Goal: Information Seeking & Learning: Understand process/instructions

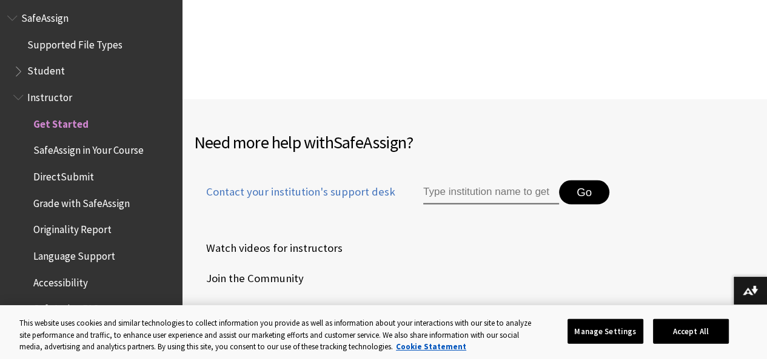
scroll to position [1818, 0]
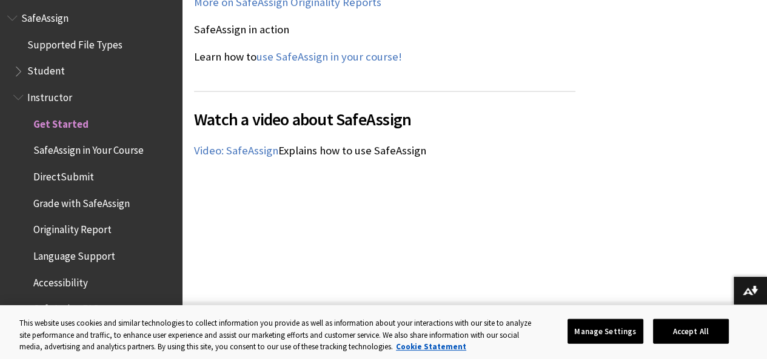
click at [18, 71] on span "Book outline for Blackboard SafeAssign" at bounding box center [19, 68] width 13 height 15
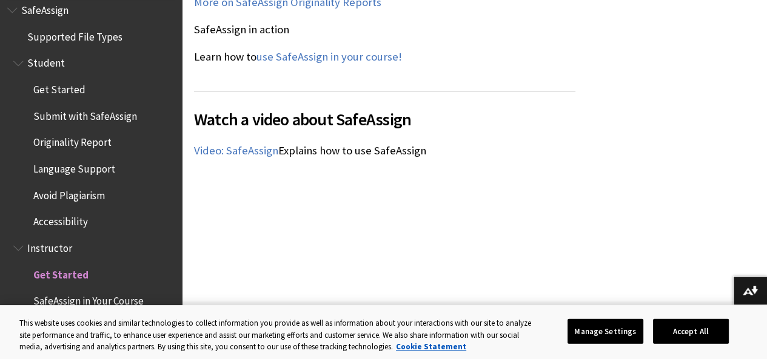
click at [76, 122] on span "Submit with SafeAssign" at bounding box center [85, 114] width 104 height 16
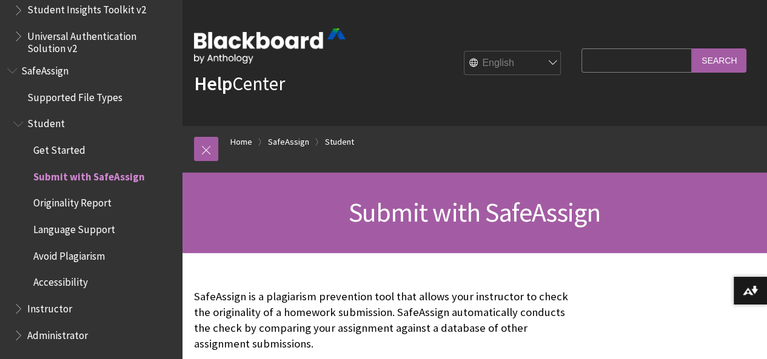
scroll to position [202, 0]
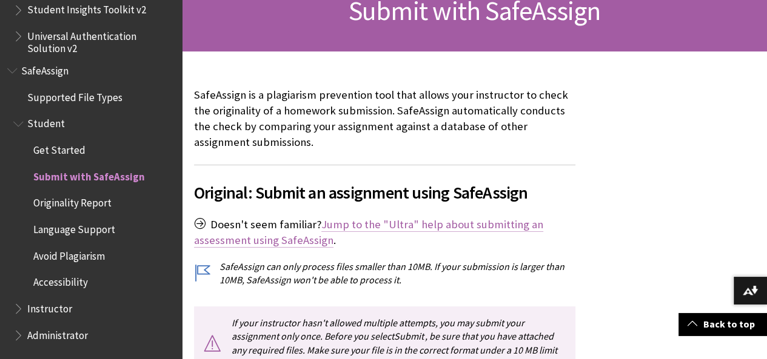
click at [370, 228] on link "Jump to the "Ultra" help about submitting an assessment using SafeAssign" at bounding box center [368, 233] width 349 height 30
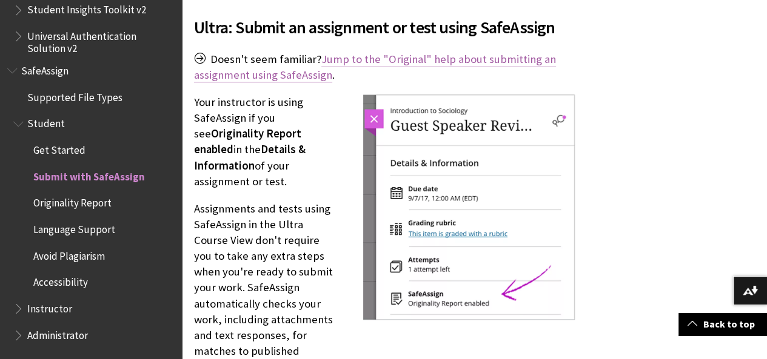
click at [310, 59] on link "Jump to the "Original" help about submitting an assignment using SafeAssign" at bounding box center [375, 67] width 362 height 30
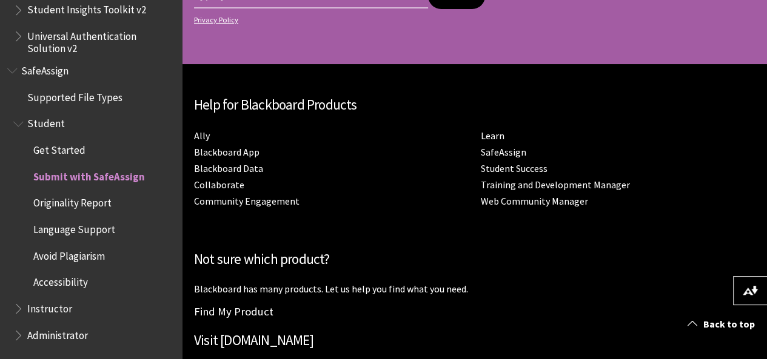
scroll to position [3151, 0]
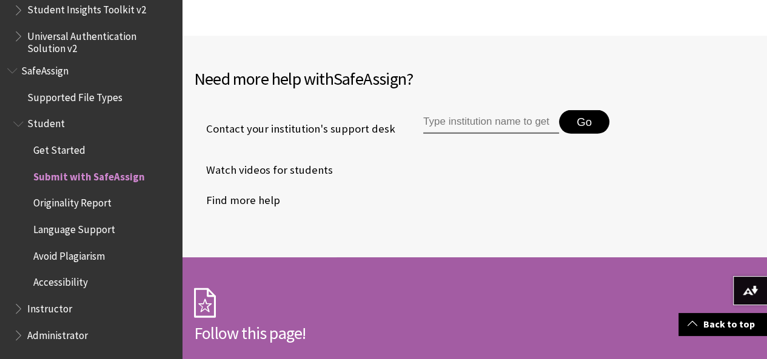
click at [67, 201] on span "Originality Report" at bounding box center [72, 201] width 78 height 16
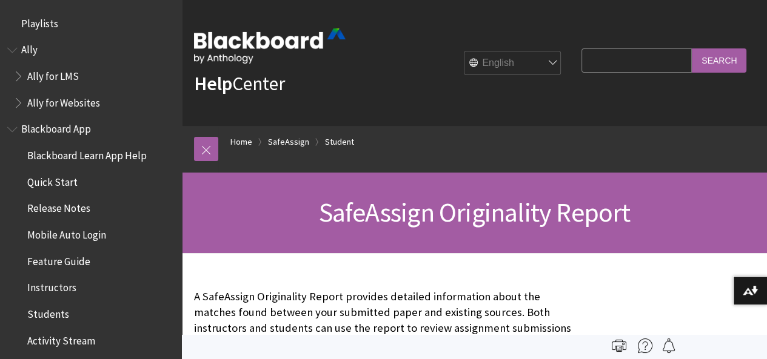
scroll to position [1485, 0]
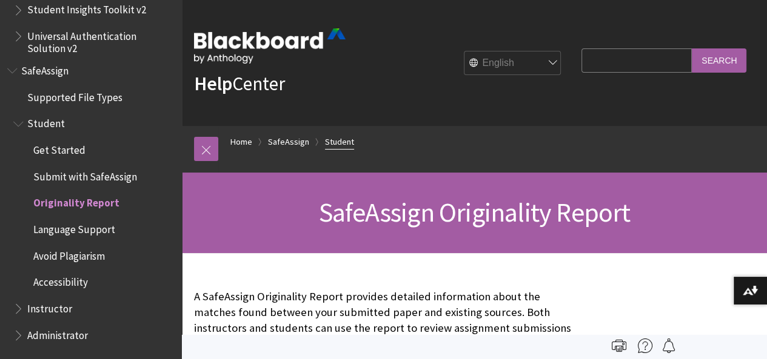
click at [336, 142] on link "Student" at bounding box center [339, 142] width 29 height 15
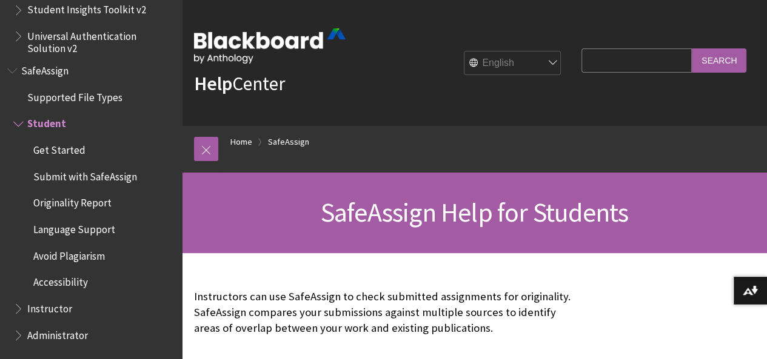
scroll to position [202, 0]
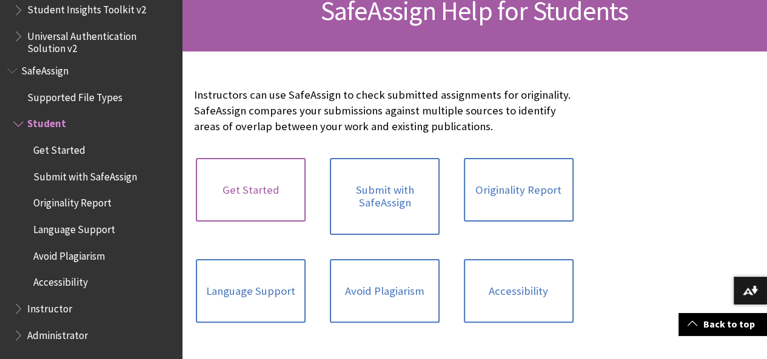
click at [231, 198] on link "Get Started" at bounding box center [251, 190] width 110 height 64
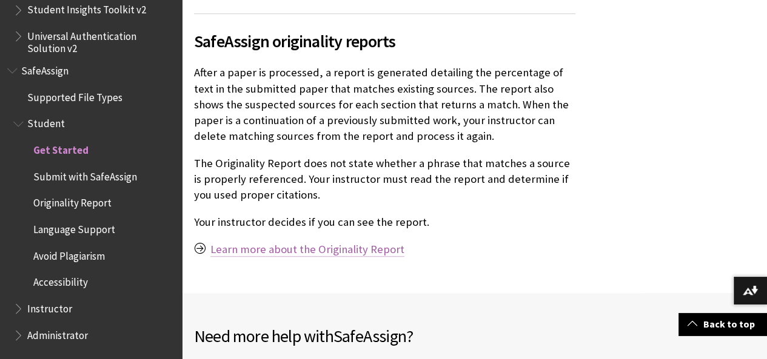
scroll to position [1212, 0]
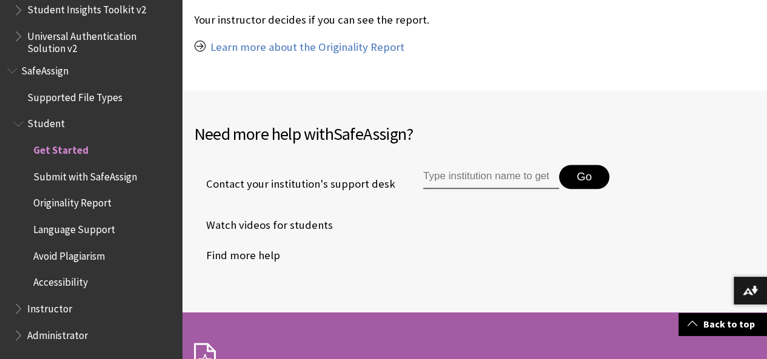
click at [440, 165] on input "Type institution name to get support" at bounding box center [491, 177] width 136 height 24
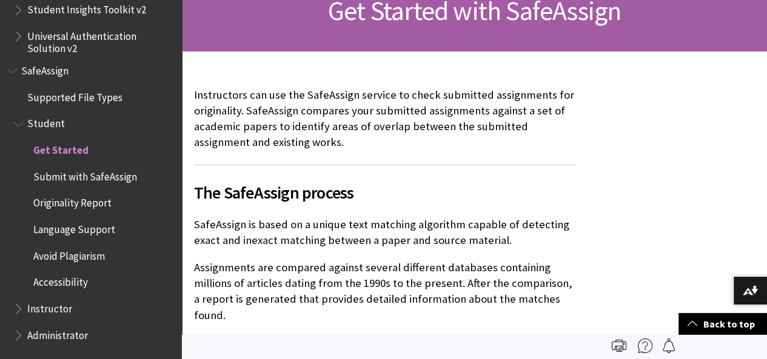
scroll to position [0, 0]
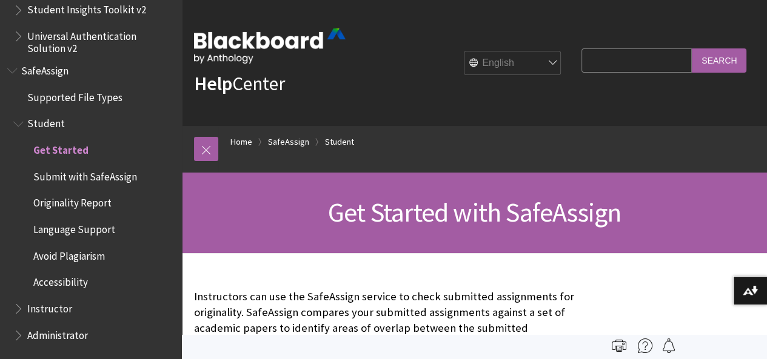
click at [99, 176] on span "Submit with SafeAssign" at bounding box center [85, 175] width 104 height 16
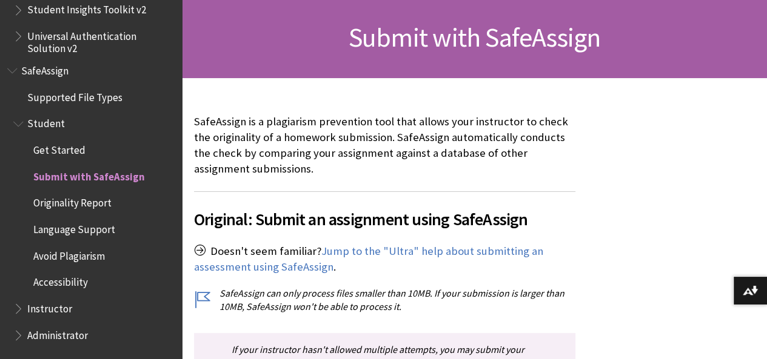
scroll to position [202, 0]
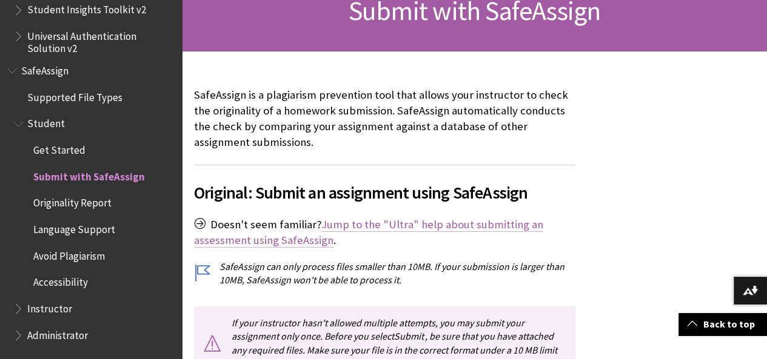
click at [375, 226] on link "Jump to the "Ultra" help about submitting an assessment using SafeAssign" at bounding box center [368, 233] width 349 height 30
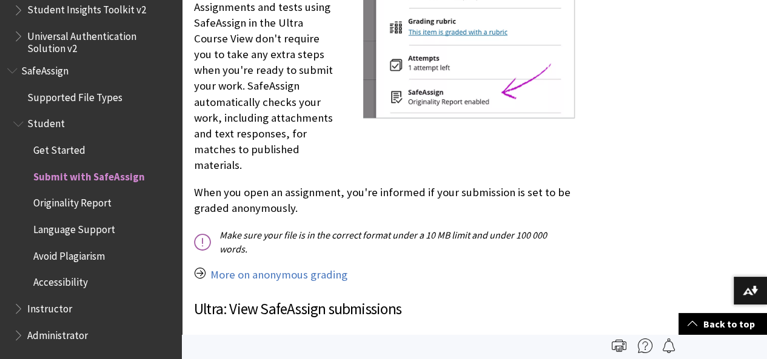
scroll to position [1502, 0]
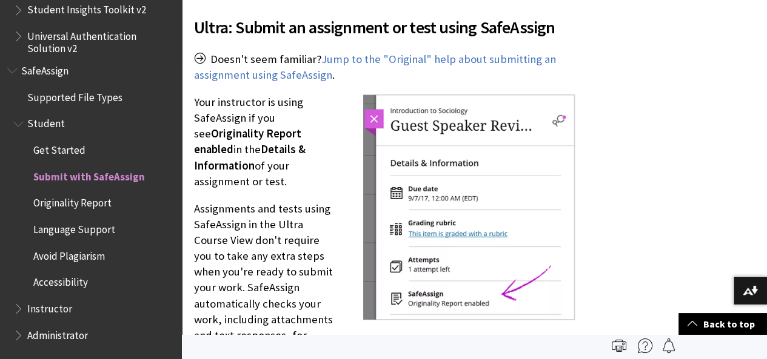
click at [559, 107] on img at bounding box center [469, 207] width 212 height 225
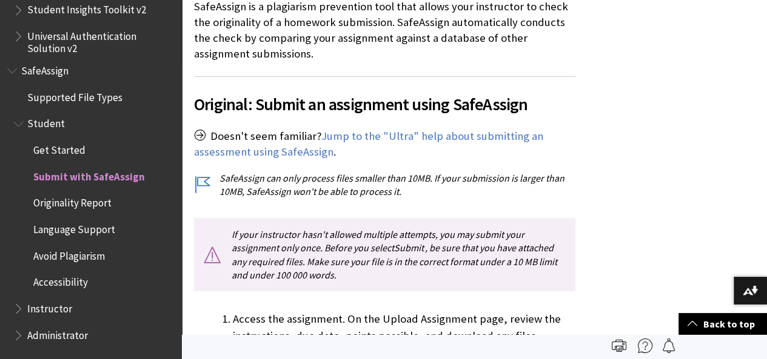
scroll to position [88, 0]
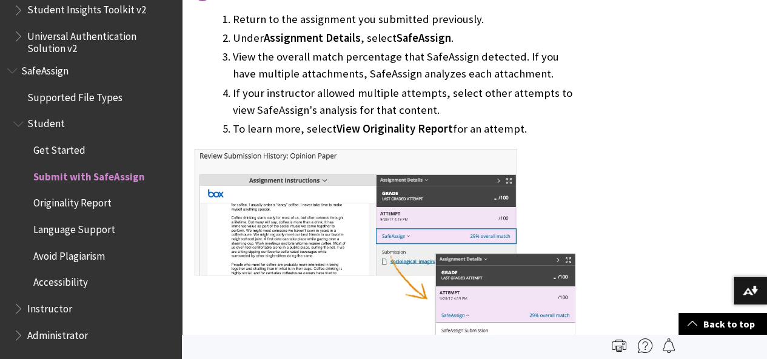
scroll to position [881, 0]
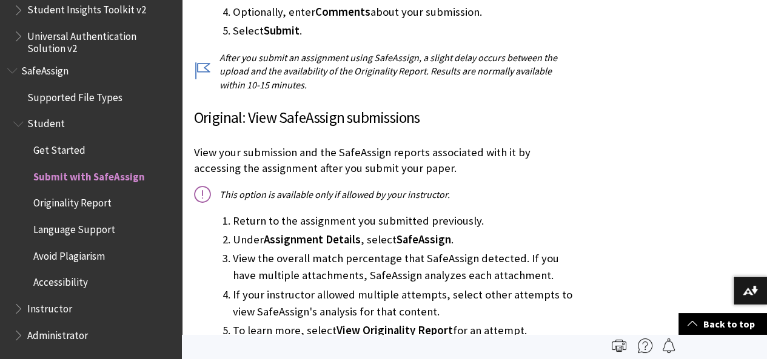
click at [53, 148] on span "Get Started" at bounding box center [59, 148] width 52 height 16
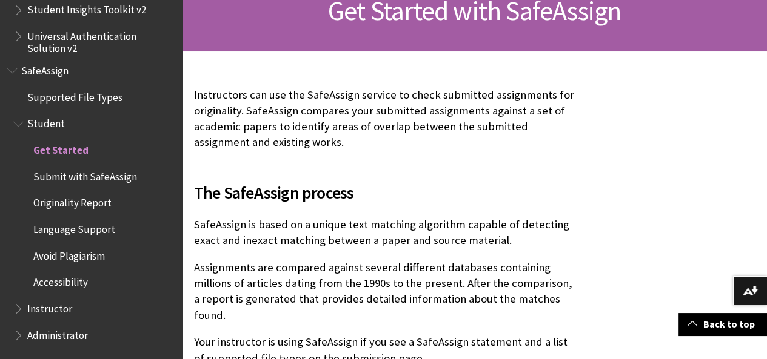
scroll to position [404, 0]
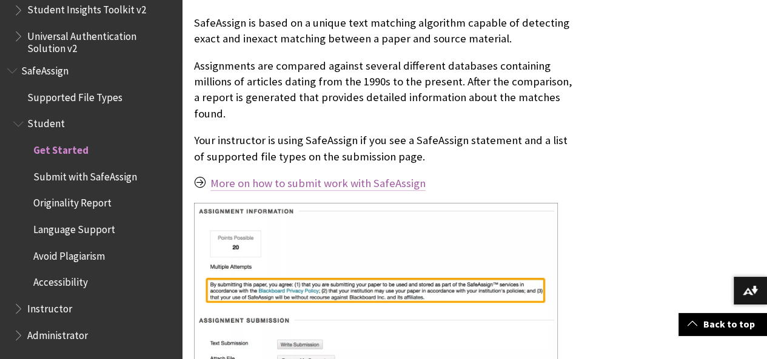
click at [290, 176] on link "More on how to submit work with SafeAssign" at bounding box center [317, 183] width 215 height 15
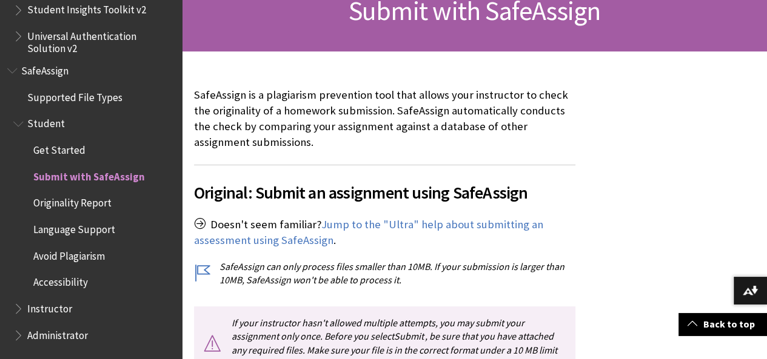
scroll to position [404, 0]
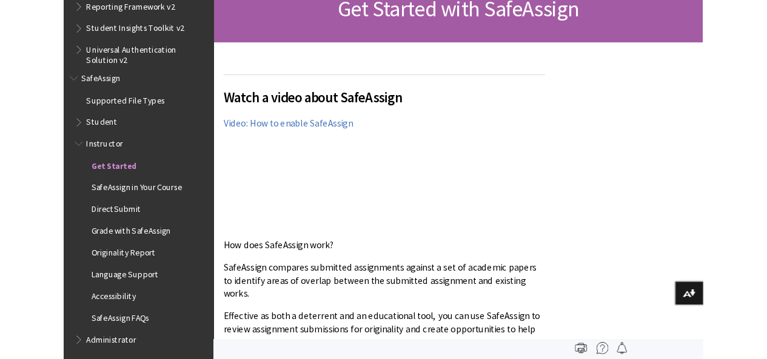
scroll to position [1537, 0]
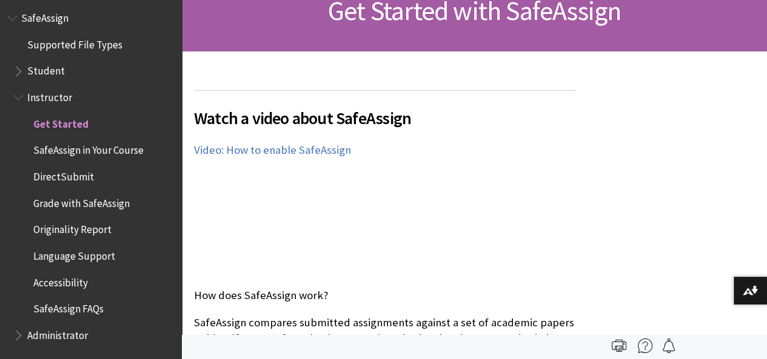
click at [90, 153] on span "SafeAssign in Your Course" at bounding box center [88, 149] width 110 height 16
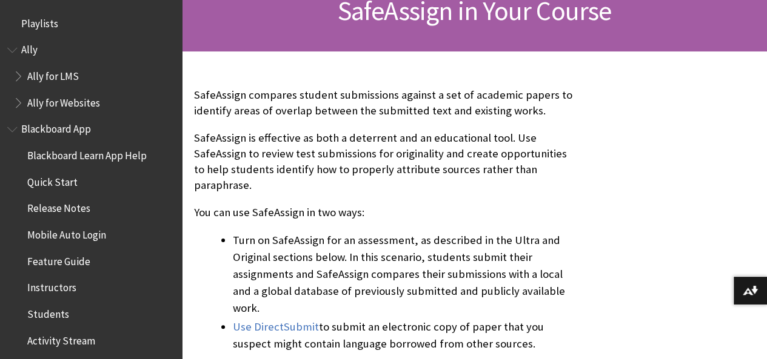
scroll to position [1537, 0]
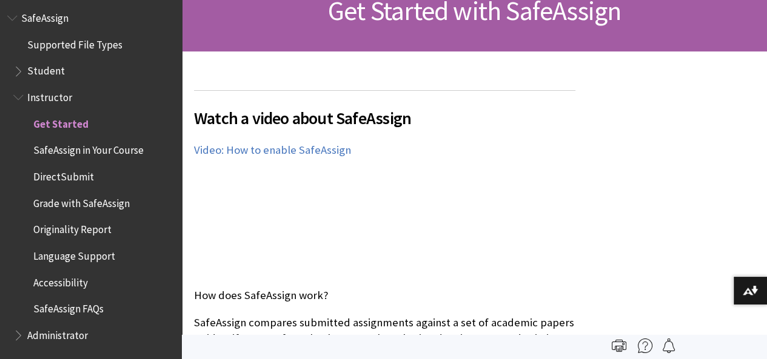
scroll to position [404, 0]
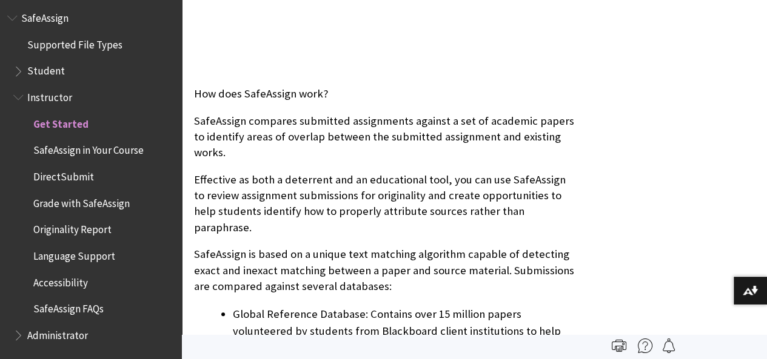
click at [70, 179] on span "DirectSubmit" at bounding box center [63, 175] width 61 height 16
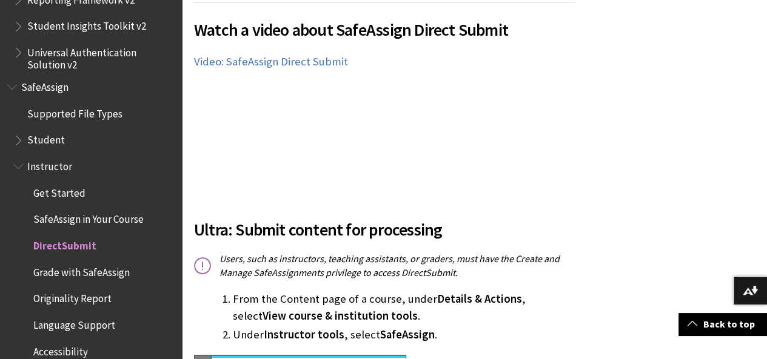
scroll to position [1537, 0]
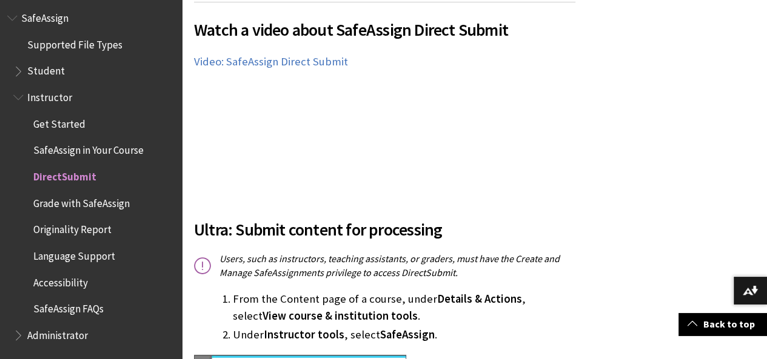
click at [78, 148] on span "SafeAssign in Your Course" at bounding box center [88, 149] width 110 height 16
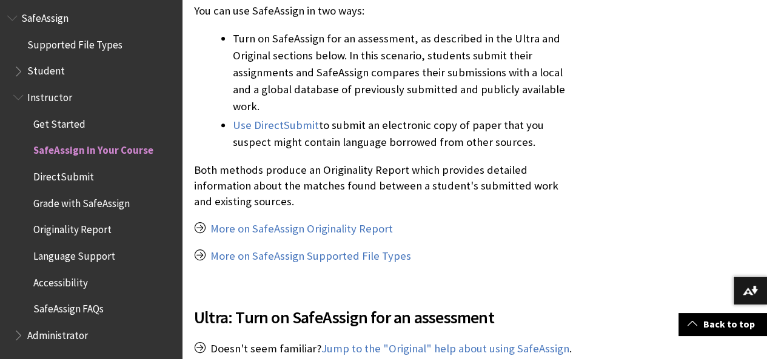
scroll to position [606, 0]
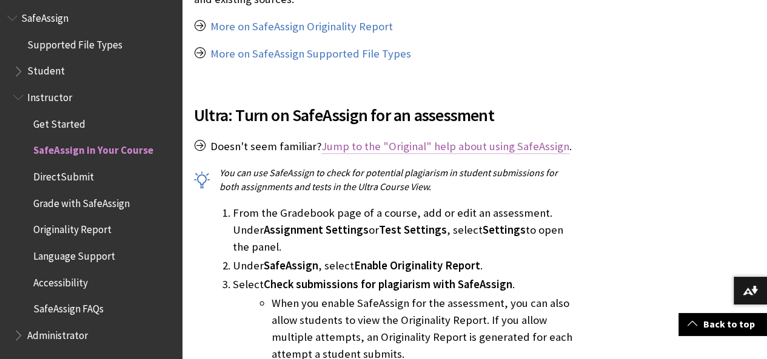
click at [379, 139] on link "Jump to the "Original" help about using SafeAssign" at bounding box center [445, 146] width 248 height 15
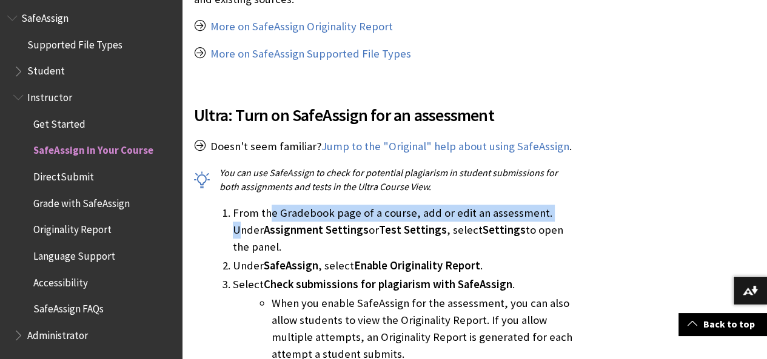
drag, startPoint x: 270, startPoint y: 201, endPoint x: 551, endPoint y: 204, distance: 281.2
click at [551, 205] on li "From the Gradebook page of a course, add or edit an assessment. Under Assignmen…" at bounding box center [404, 230] width 342 height 51
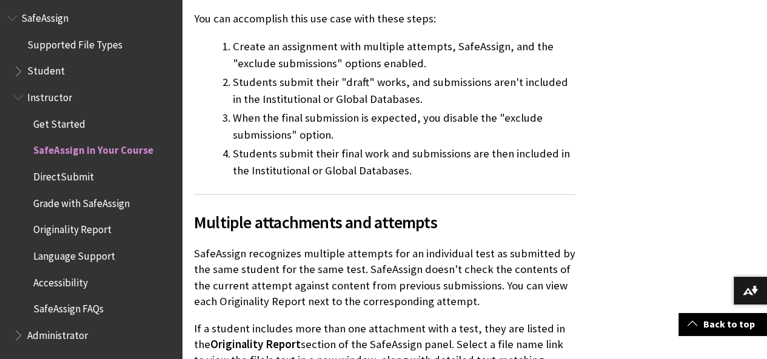
scroll to position [2626, 0]
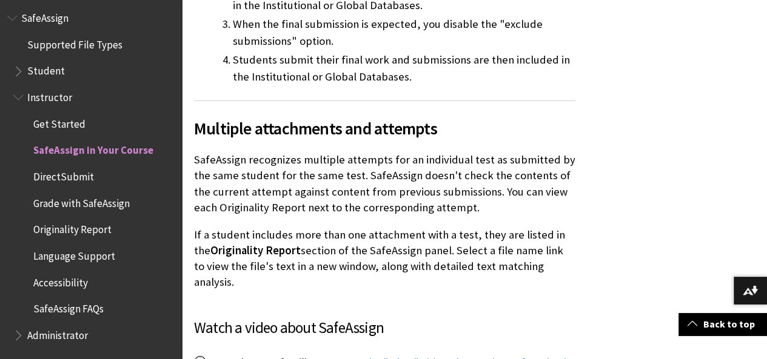
click at [23, 96] on span "Book outline for Blackboard SafeAssign" at bounding box center [19, 94] width 13 height 15
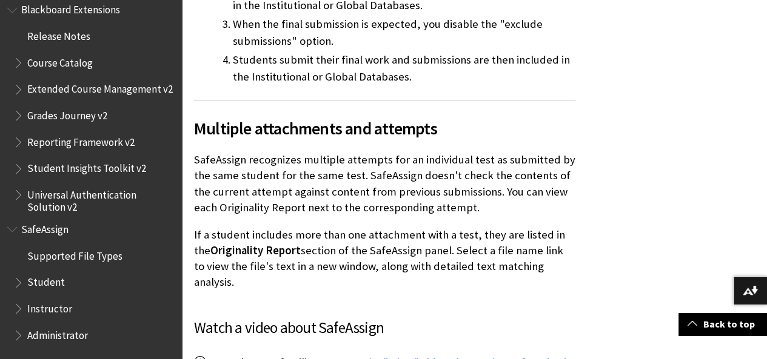
scroll to position [1326, 0]
click at [15, 282] on span "Book outline for Blackboard SafeAssign" at bounding box center [19, 280] width 13 height 15
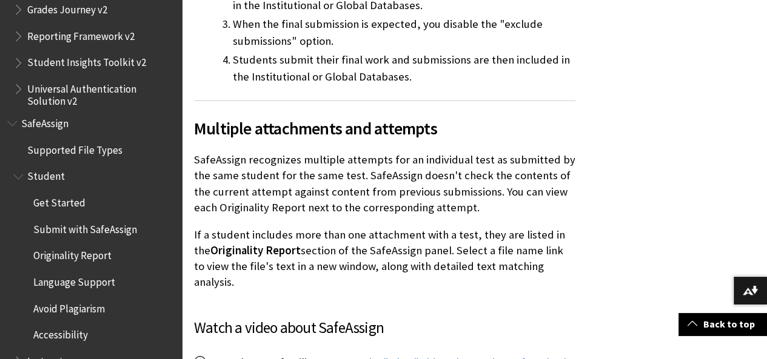
click at [67, 236] on span "Submit with SafeAssign" at bounding box center [85, 227] width 104 height 16
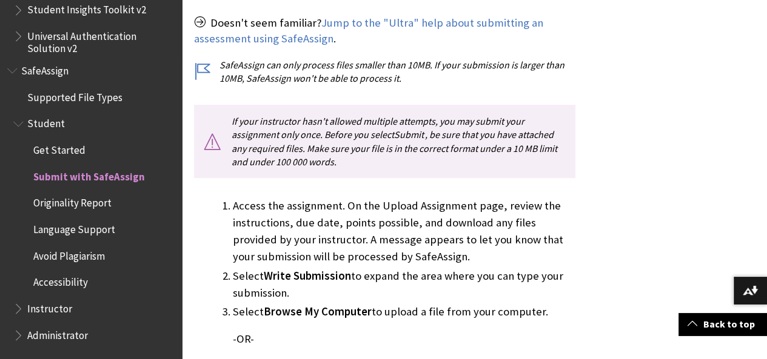
scroll to position [606, 0]
